Goal: Information Seeking & Learning: Find specific fact

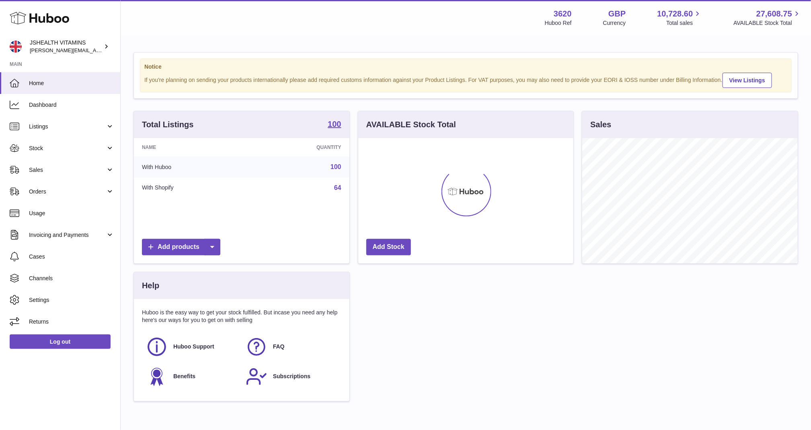
scroll to position [125, 215]
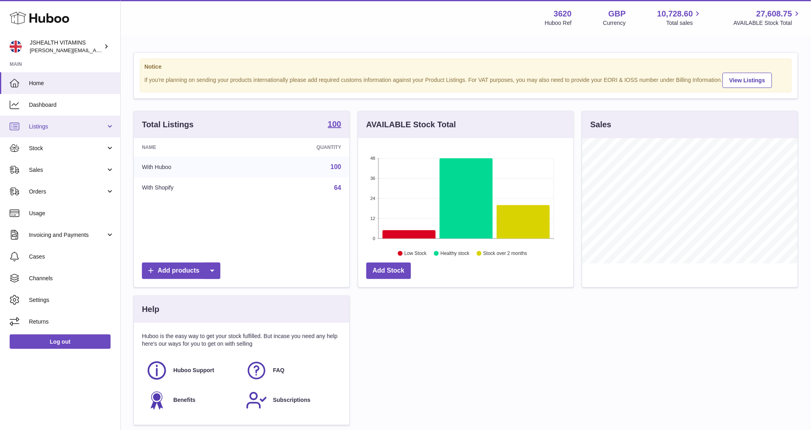
click at [57, 135] on link "Listings" at bounding box center [60, 127] width 120 height 22
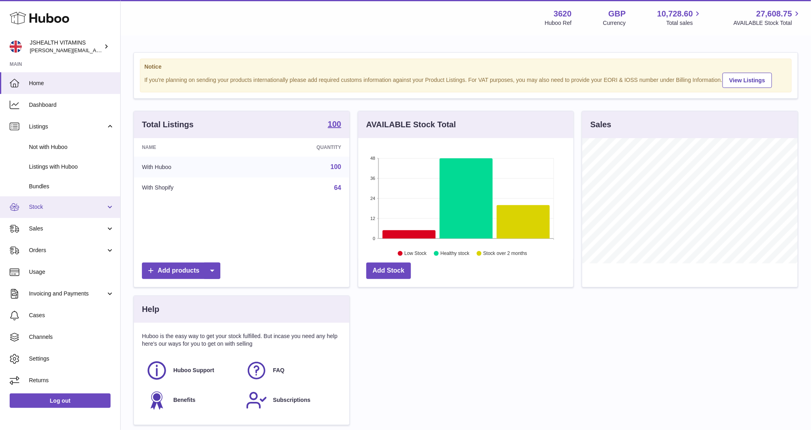
click at [47, 215] on link "Stock" at bounding box center [60, 208] width 120 height 22
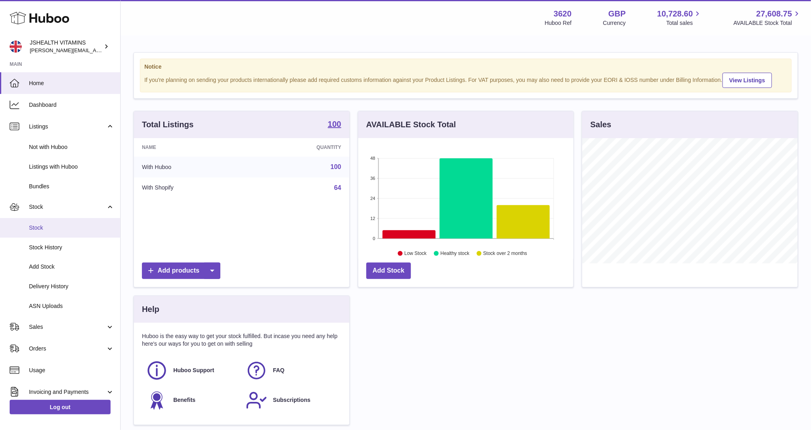
click at [43, 232] on link "Stock" at bounding box center [60, 228] width 120 height 20
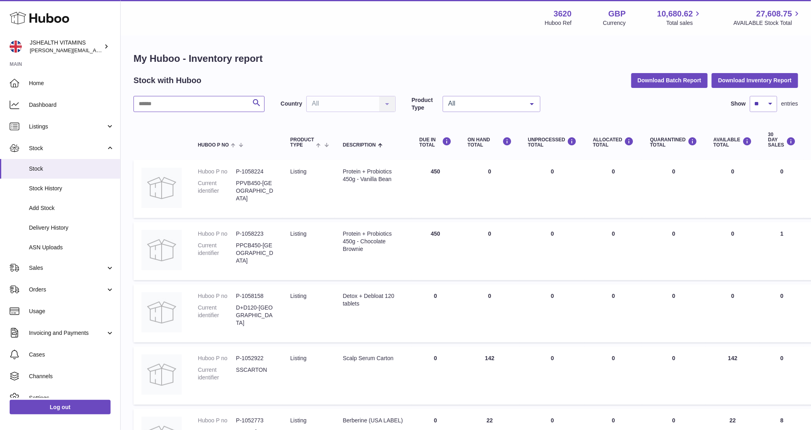
click at [209, 109] on input "text" at bounding box center [198, 104] width 131 height 16
type input "*******"
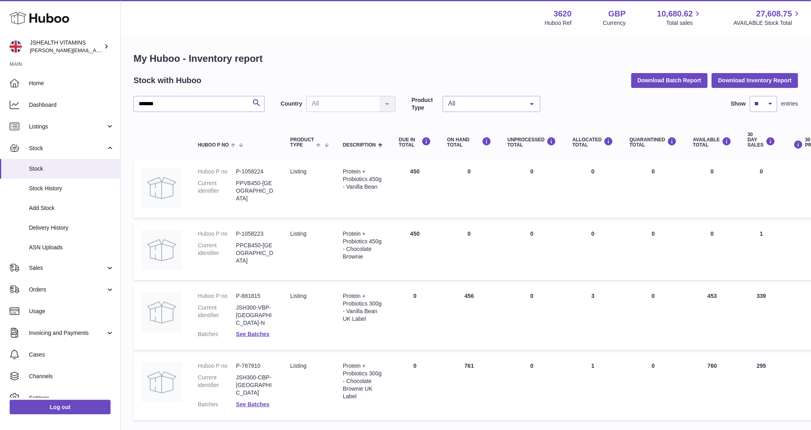
click at [363, 187] on div "Protein + Probiotics 450g - Vanilla Bean" at bounding box center [363, 179] width 40 height 23
copy tr "Protein + Probiotics 450g - Vanilla Bean"
click at [357, 250] on div "Protein + Probiotics 450g - Chocolate Brownie" at bounding box center [363, 245] width 40 height 31
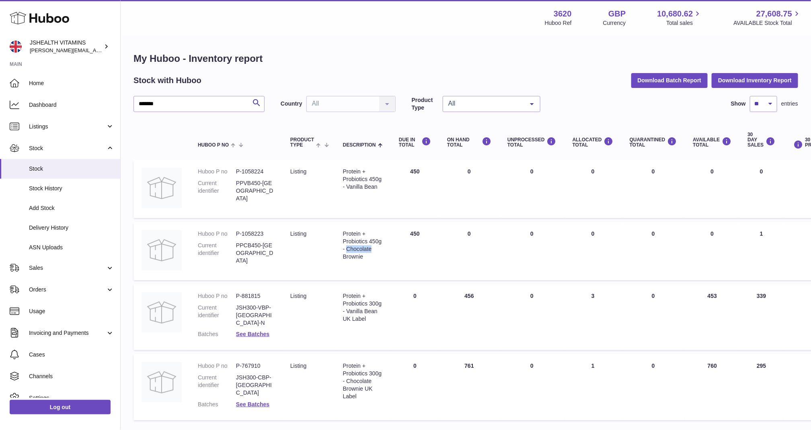
click at [357, 250] on div "Protein + Probiotics 450g - Chocolate Brownie" at bounding box center [363, 245] width 40 height 31
copy tr "Protein + Probiotics 450g - Chocolate Brownie"
click at [251, 246] on dd "PPCB450-UK" at bounding box center [255, 253] width 38 height 23
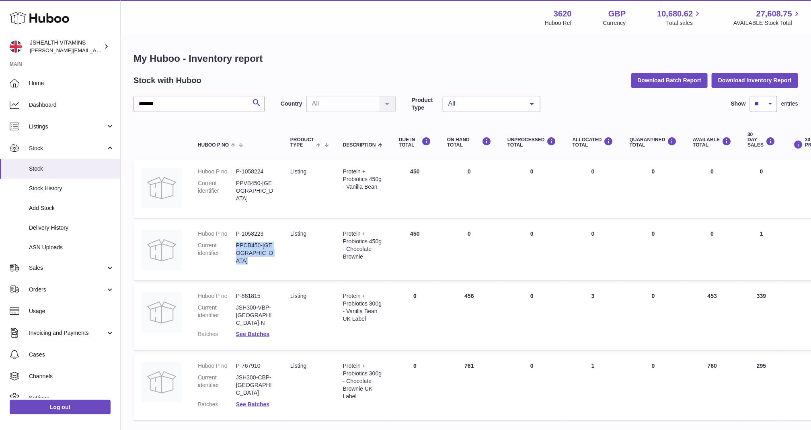
click at [251, 246] on dd "PPCB450-UK" at bounding box center [255, 253] width 38 height 23
copy tr "PPCB450-UK"
click at [249, 175] on dd "P-1058224" at bounding box center [255, 172] width 38 height 8
click at [254, 182] on dd "PPVB450-UK" at bounding box center [255, 191] width 38 height 23
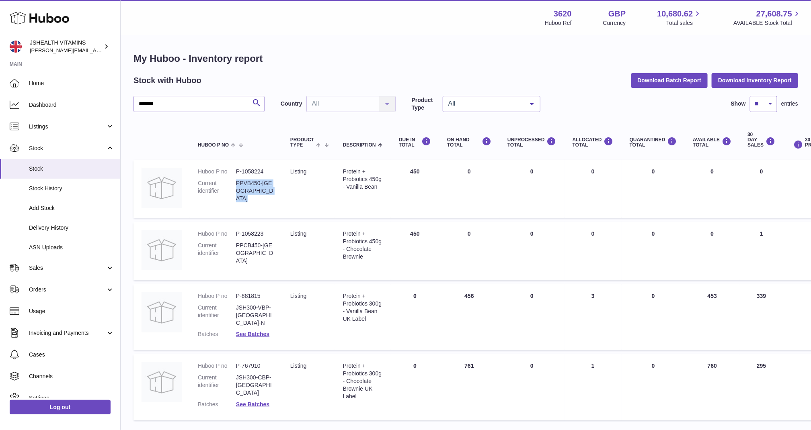
click at [254, 182] on dd "PPVB450-UK" at bounding box center [255, 191] width 38 height 23
copy tr "PPVB450-UK"
click at [255, 174] on dd "P-1058224" at bounding box center [255, 172] width 38 height 8
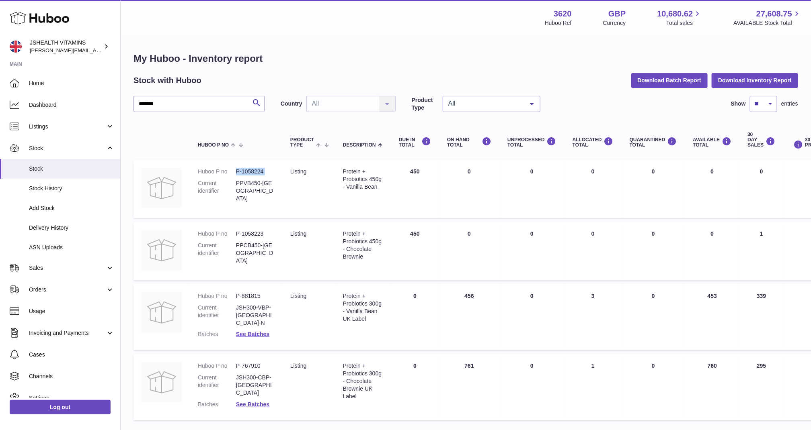
copy dl "P-1058224"
click at [259, 235] on dd "P-1058223" at bounding box center [255, 234] width 38 height 8
copy dl "P-1058223"
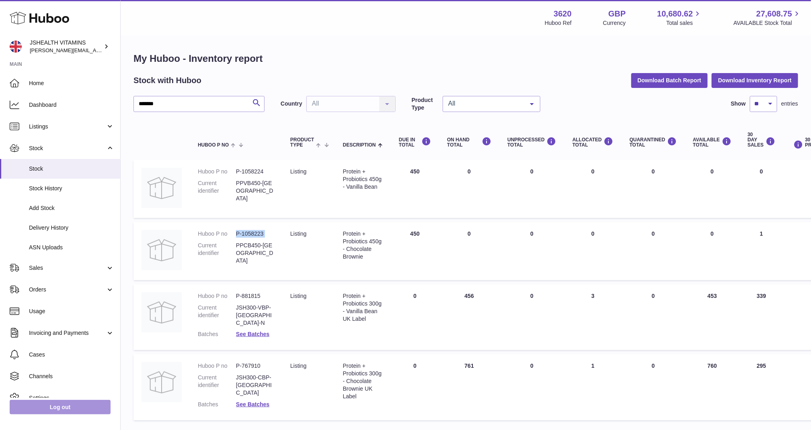
click at [77, 404] on link "Log out" at bounding box center [60, 407] width 101 height 14
